Goal: Transaction & Acquisition: Purchase product/service

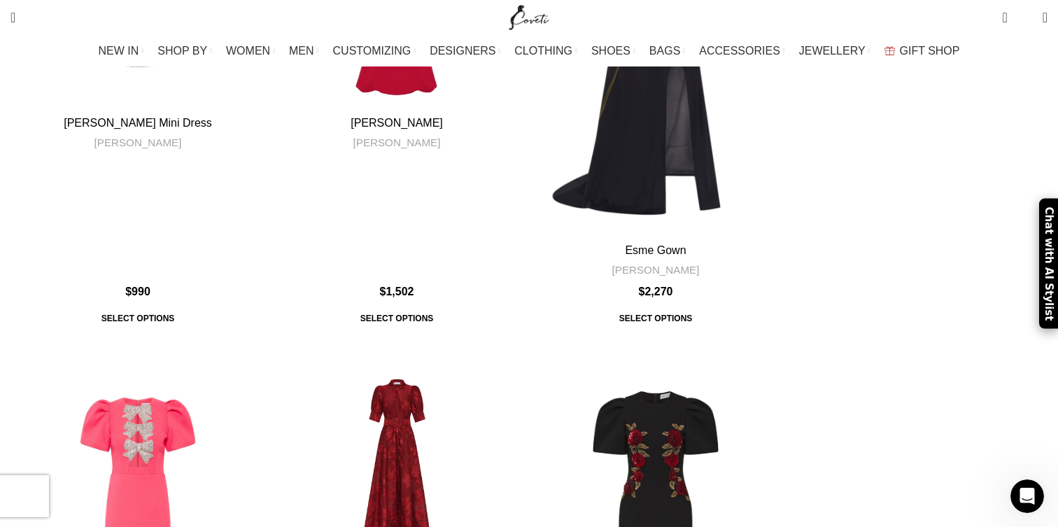
scroll to position [3826, 0]
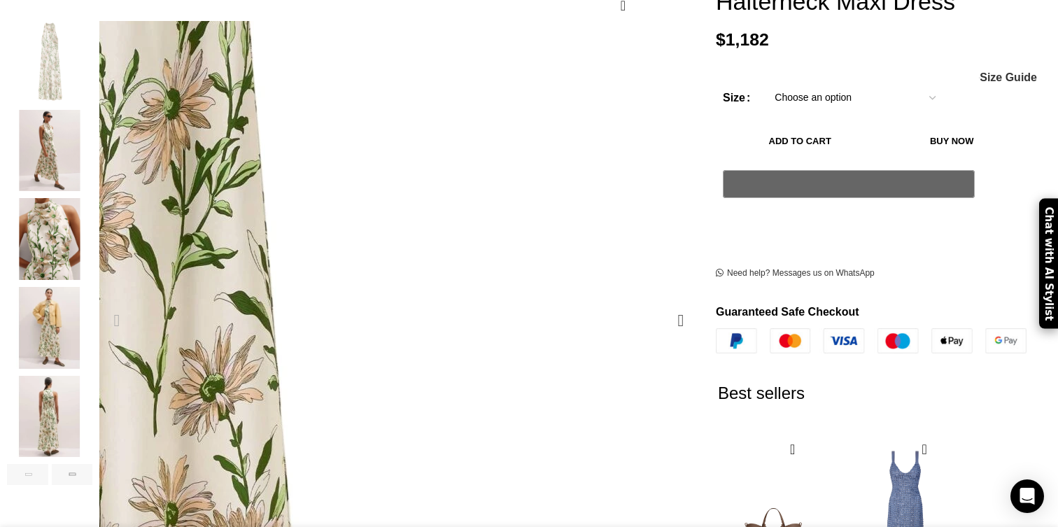
scroll to position [0, 147]
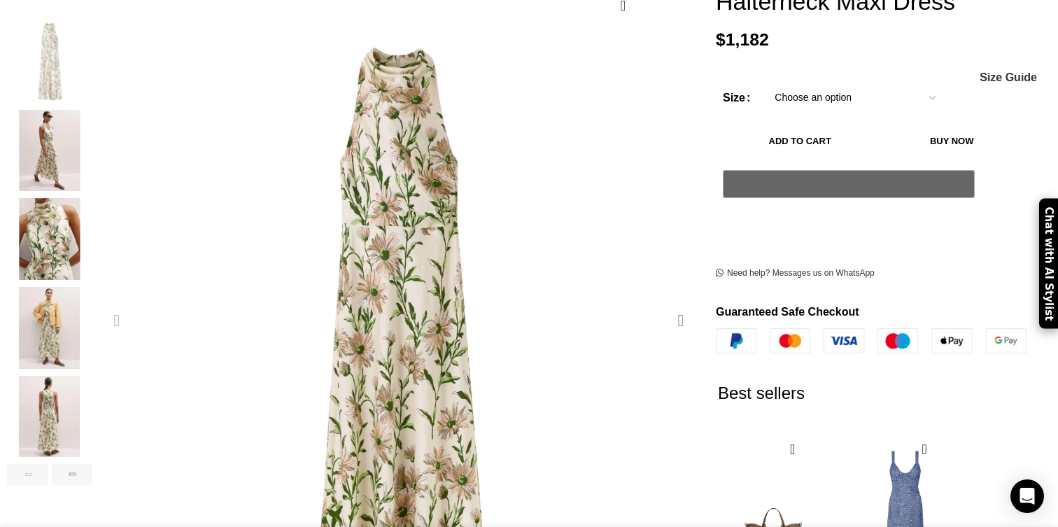
click at [664, 303] on div "Next slide" at bounding box center [681, 320] width 35 height 35
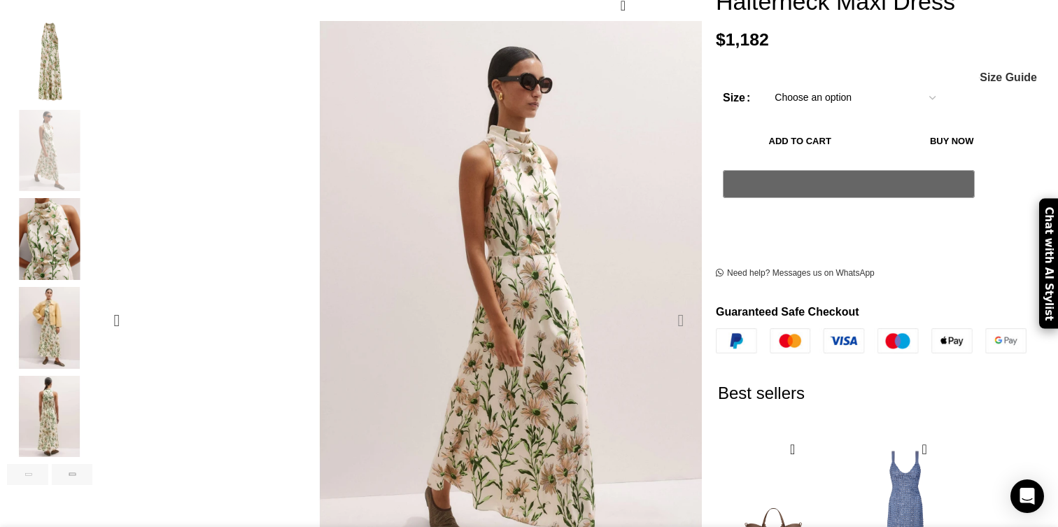
click at [664, 303] on div "Next slide" at bounding box center [681, 320] width 35 height 35
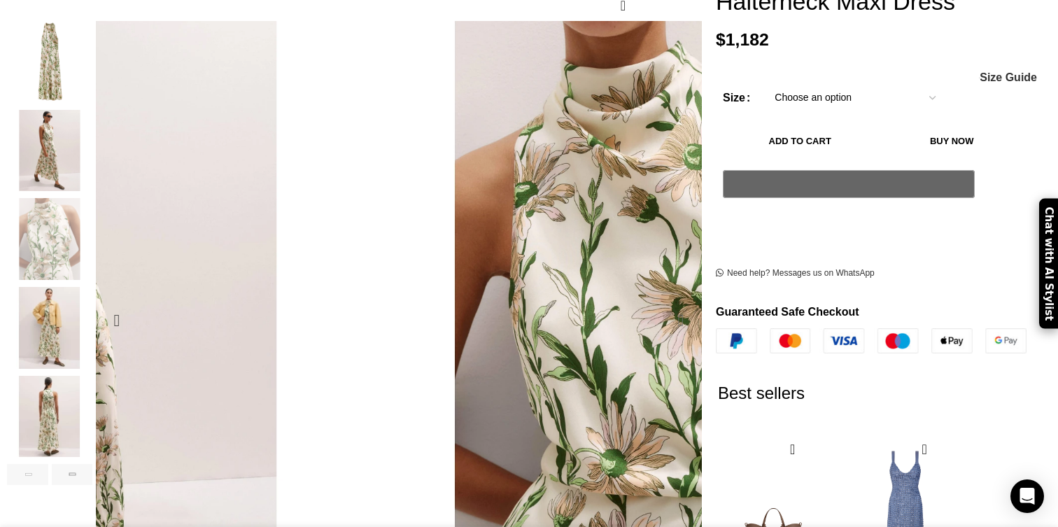
click at [664, 303] on div "Next slide" at bounding box center [681, 320] width 35 height 35
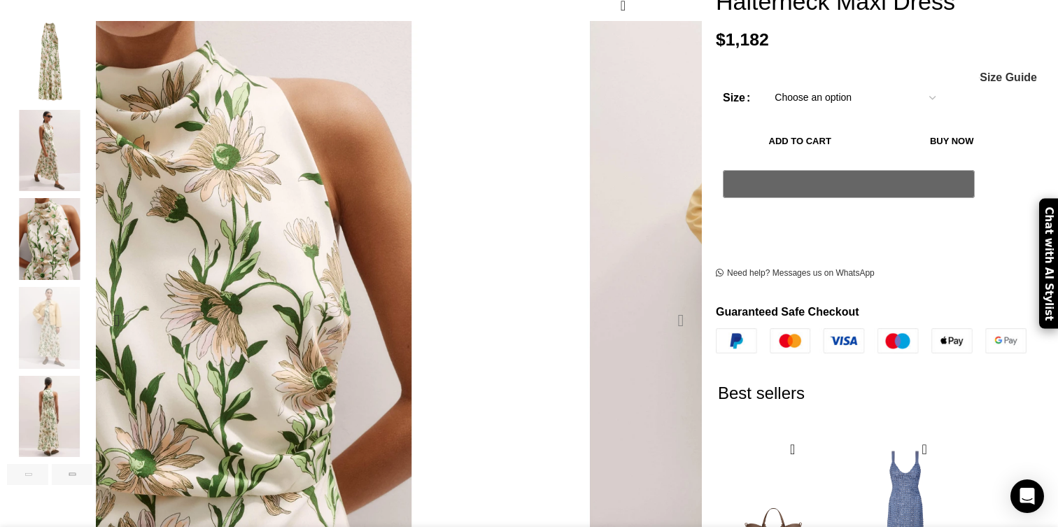
click at [664, 303] on div "Next slide" at bounding box center [681, 320] width 35 height 35
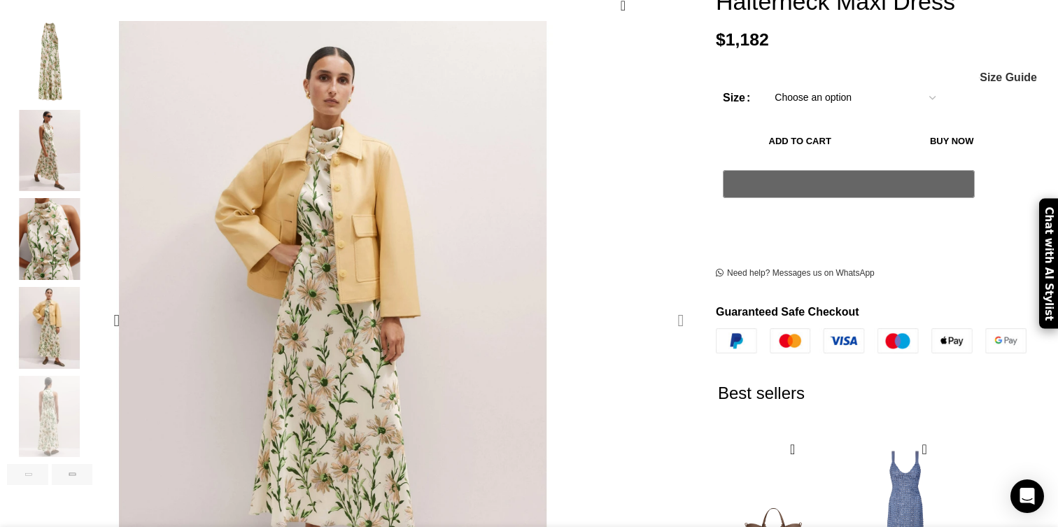
scroll to position [0, 295]
click at [664, 303] on div "Next slide" at bounding box center [681, 320] width 35 height 35
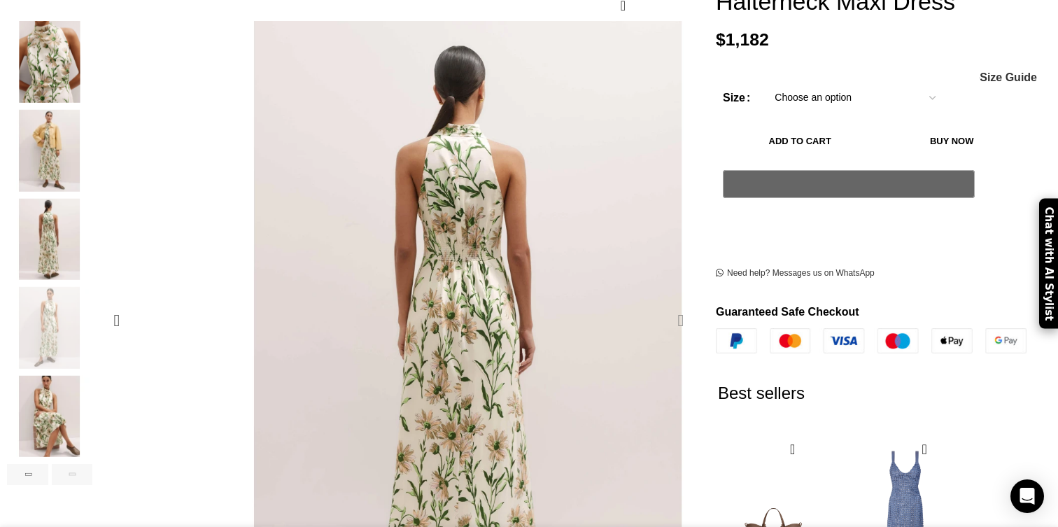
click at [664, 303] on div "Next slide" at bounding box center [681, 320] width 35 height 35
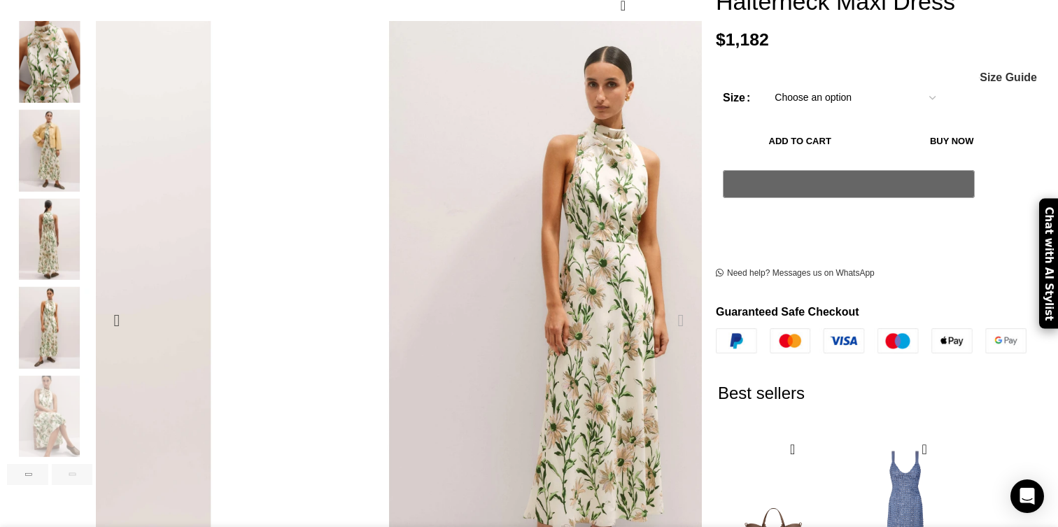
scroll to position [0, 442]
